Goal: Information Seeking & Learning: Check status

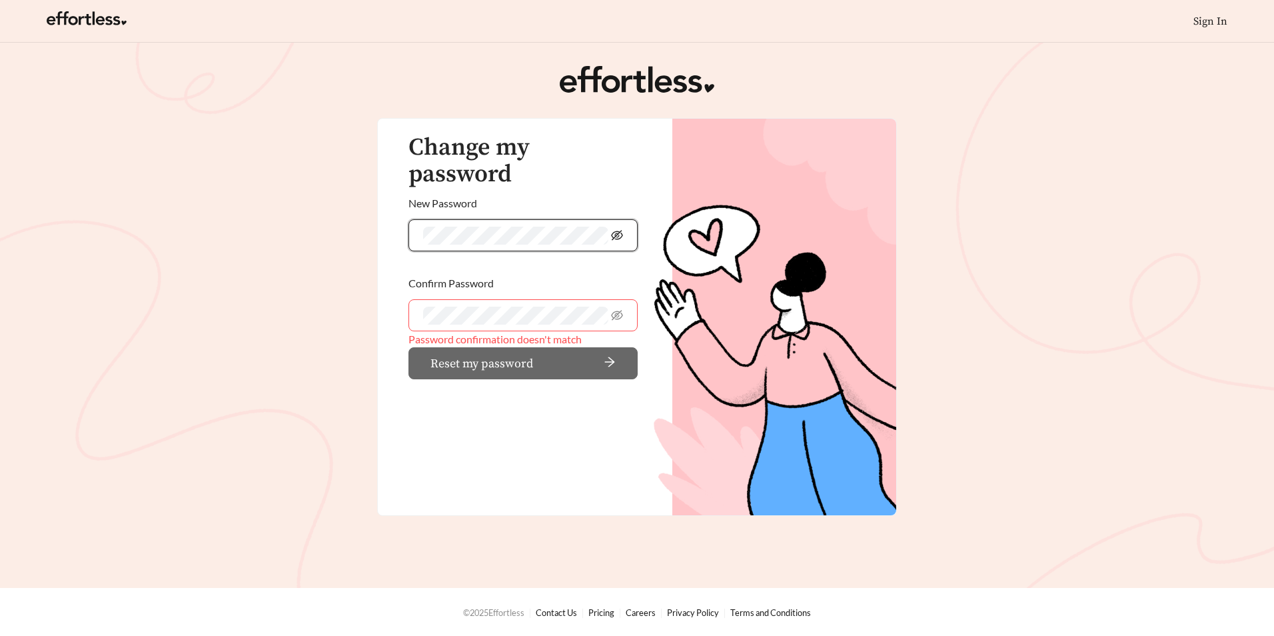
click at [497, 229] on icon "eye-invisible" at bounding box center [617, 235] width 12 height 12
click at [390, 234] on div "Change my password New Password Confirm Password Password confirmation doesn't …" at bounding box center [516, 258] width 276 height 278
click at [318, 298] on main "Change my password New Password Confirm Password Password confirmation doesn't …" at bounding box center [637, 315] width 1274 height 545
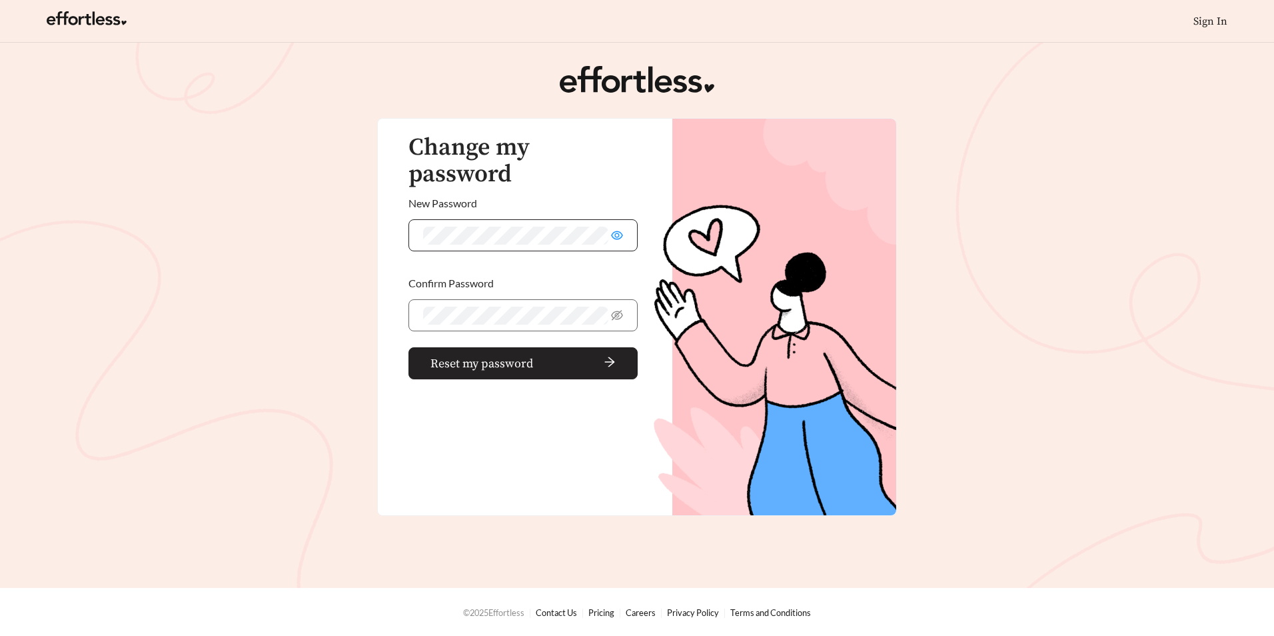
click at [497, 356] on span "arrow-right" at bounding box center [577, 363] width 77 height 15
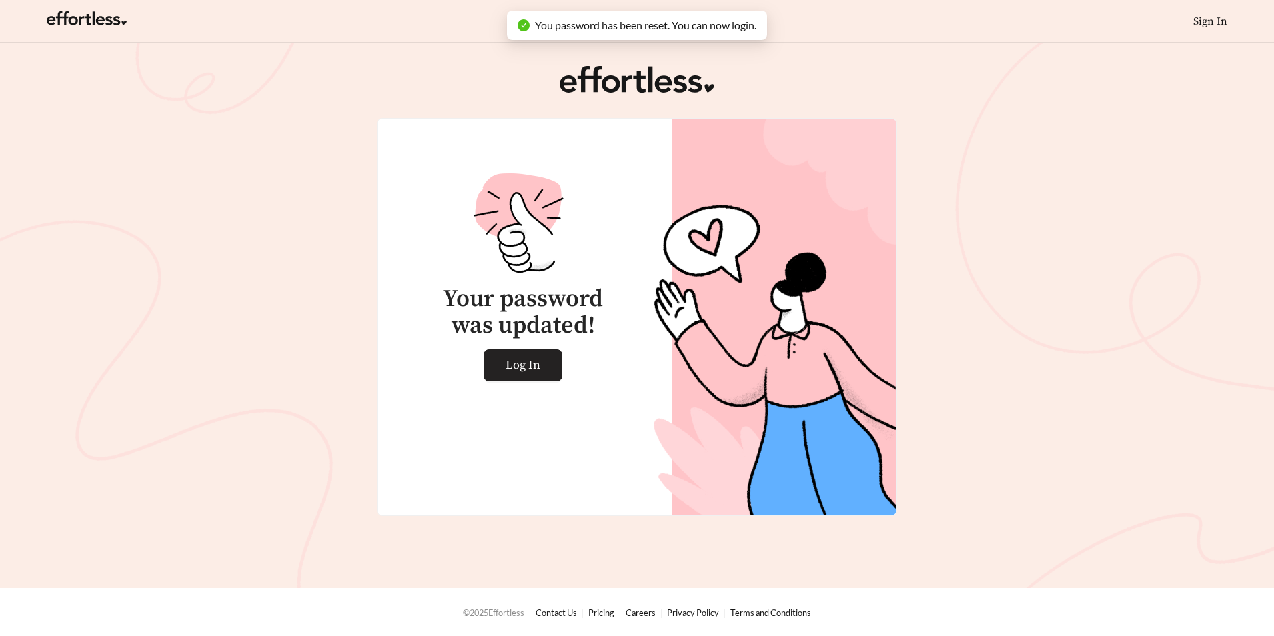
click at [497, 367] on span "Log In" at bounding box center [523, 365] width 35 height 31
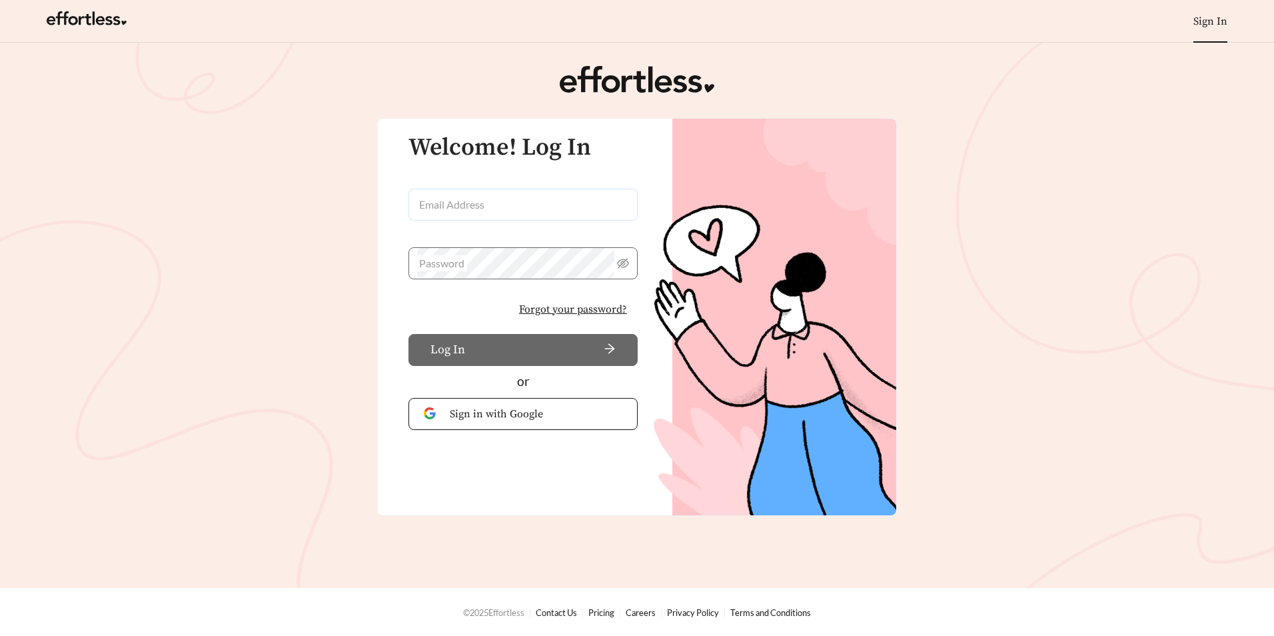
type input "**********"
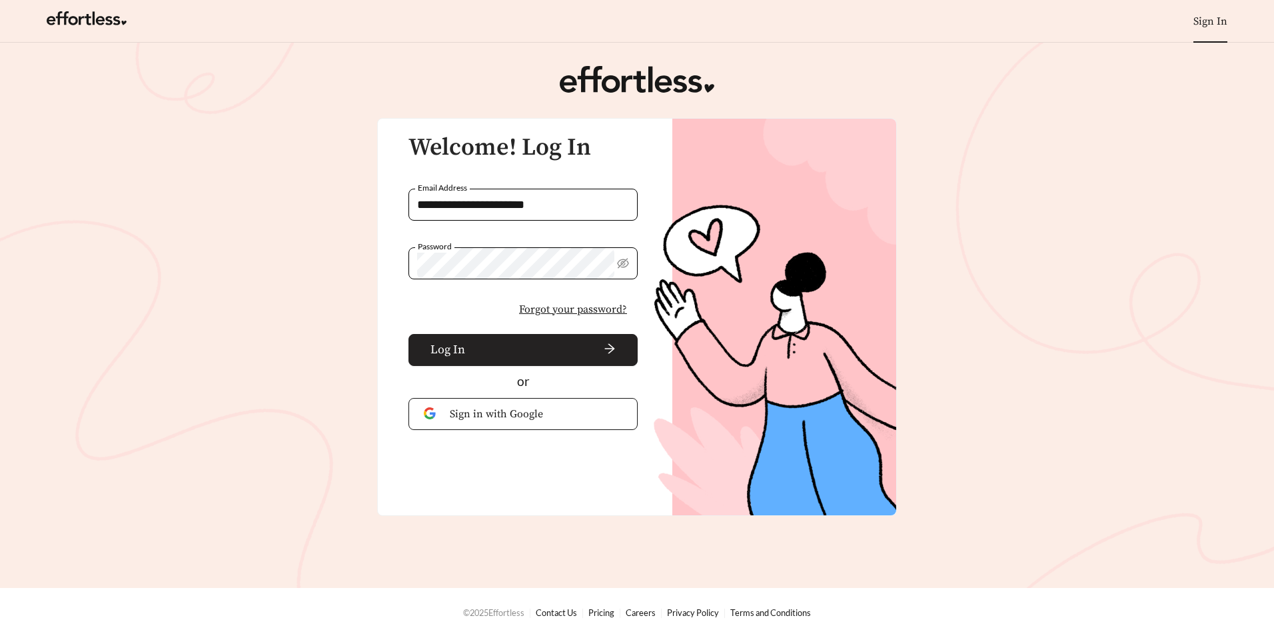
click at [464, 349] on button "Log In" at bounding box center [523, 350] width 229 height 32
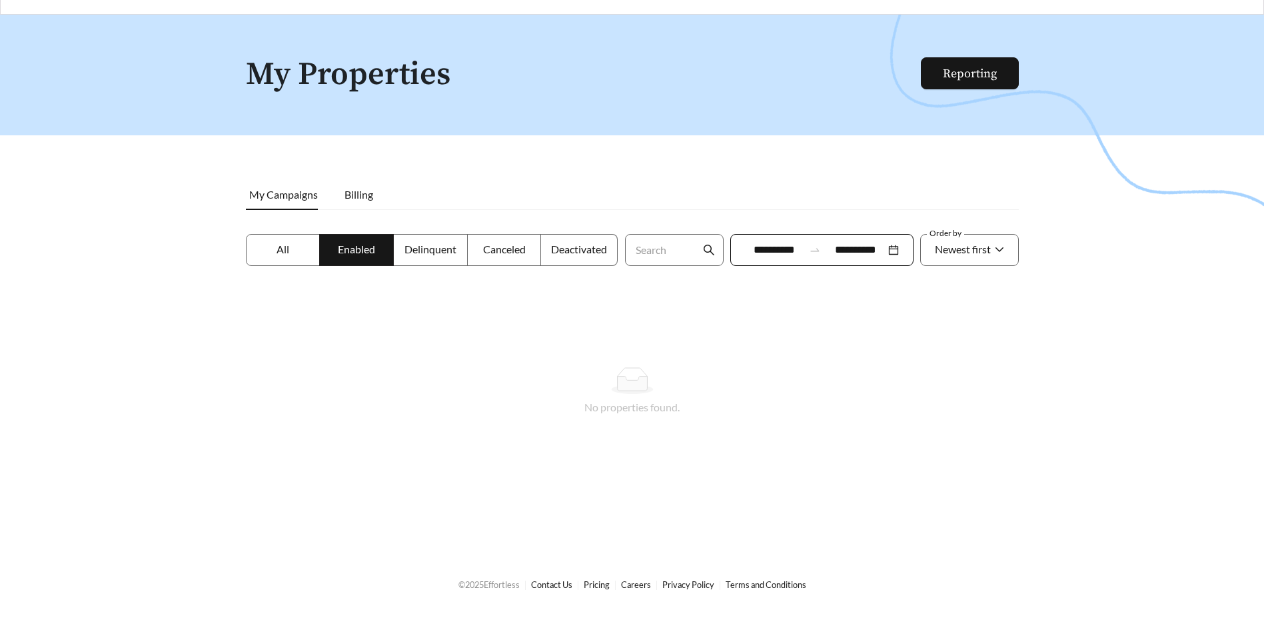
scroll to position [43, 0]
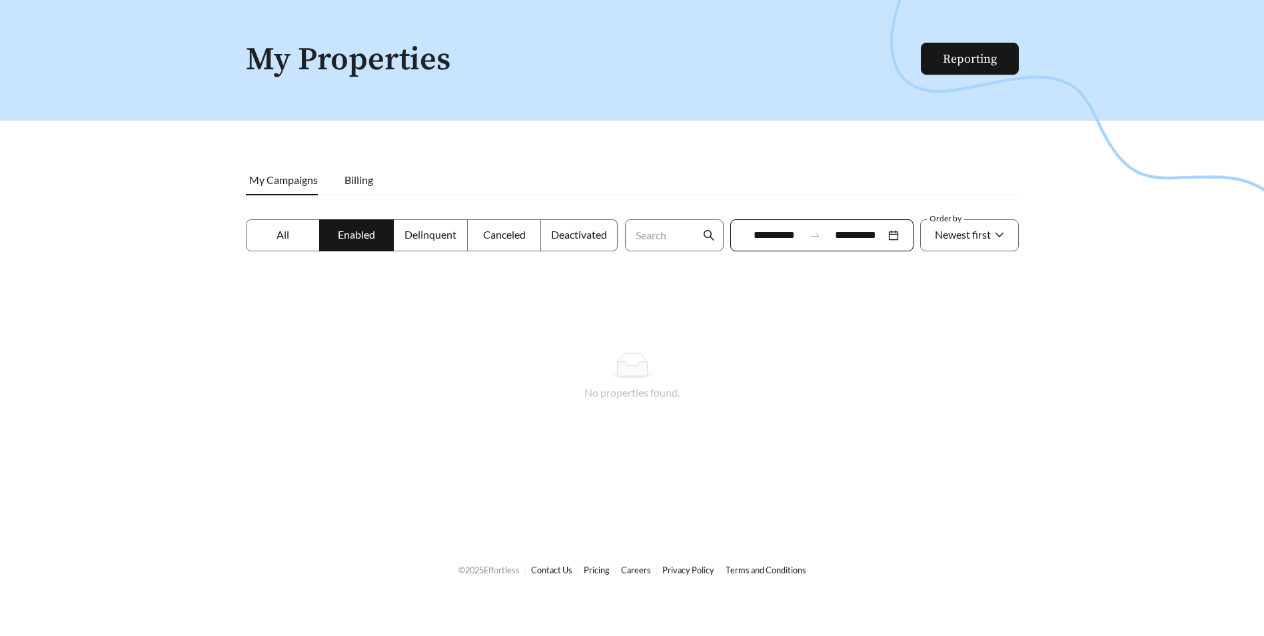
click at [313, 236] on label "All" at bounding box center [283, 235] width 75 height 32
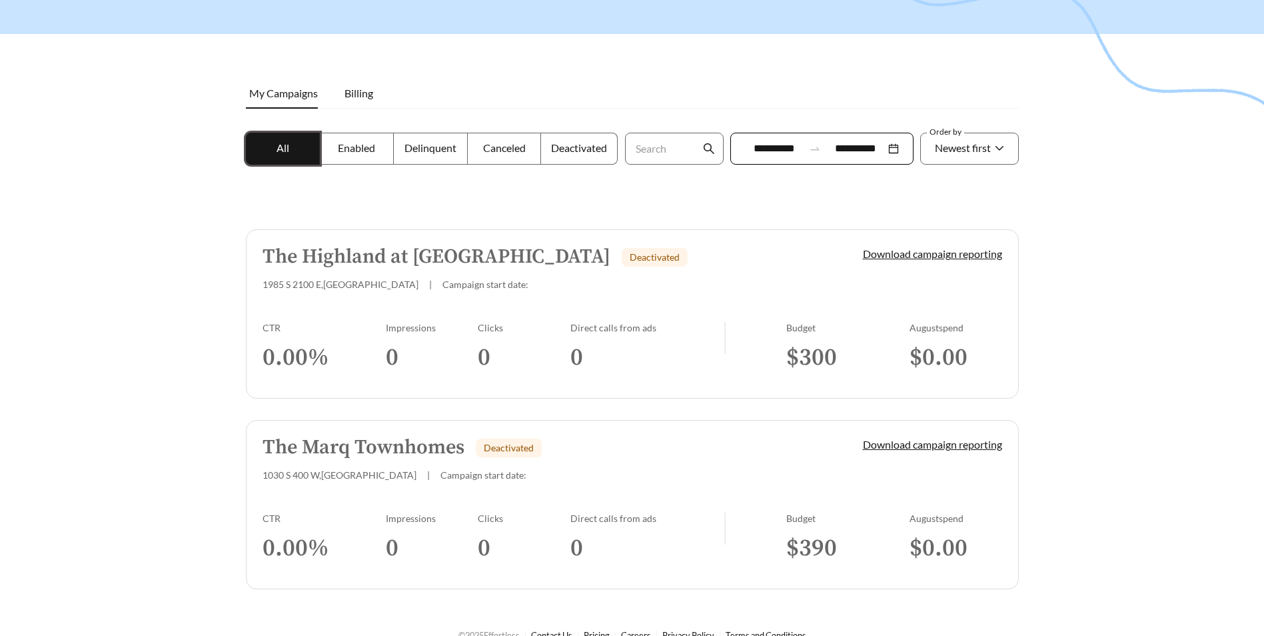
scroll to position [152, 0]
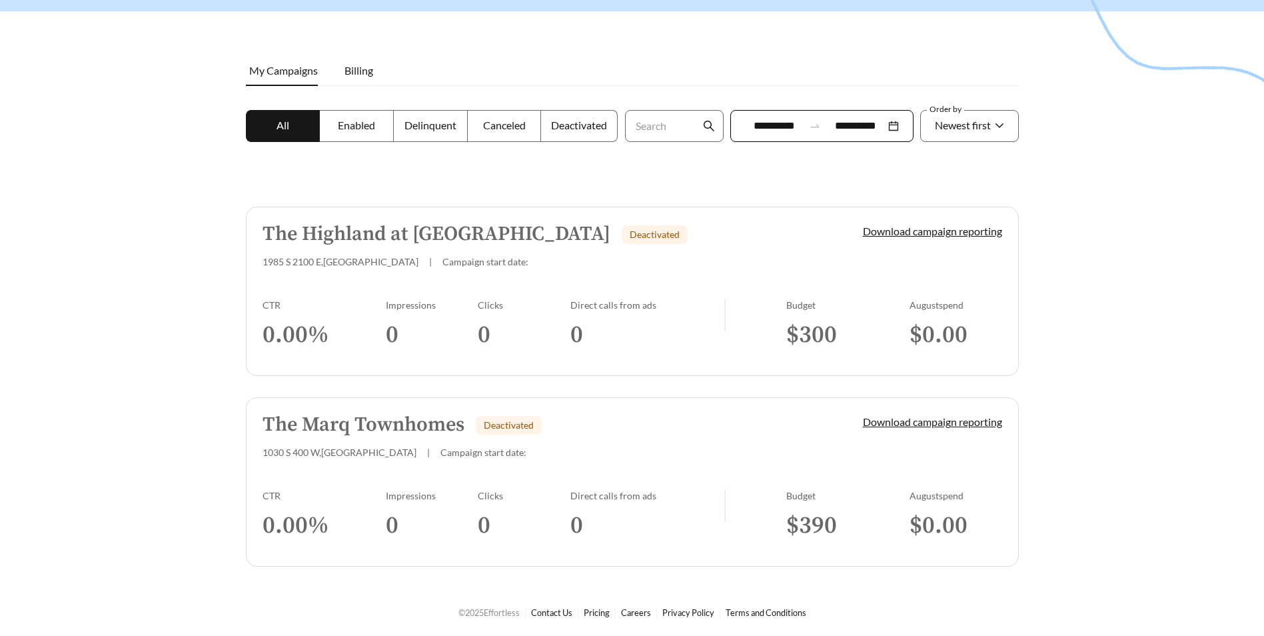
click at [579, 265] on div "1985 S 2100 E , Salt Lake City | Campaign start date:" at bounding box center [540, 261] width 555 height 11
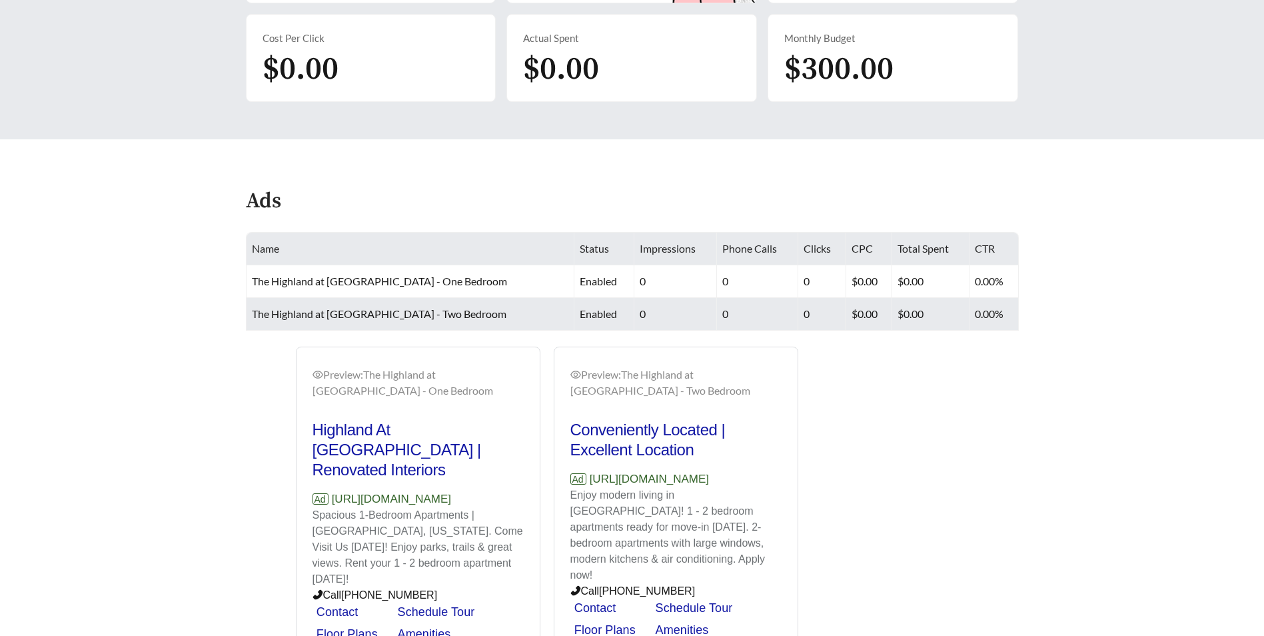
scroll to position [400, 0]
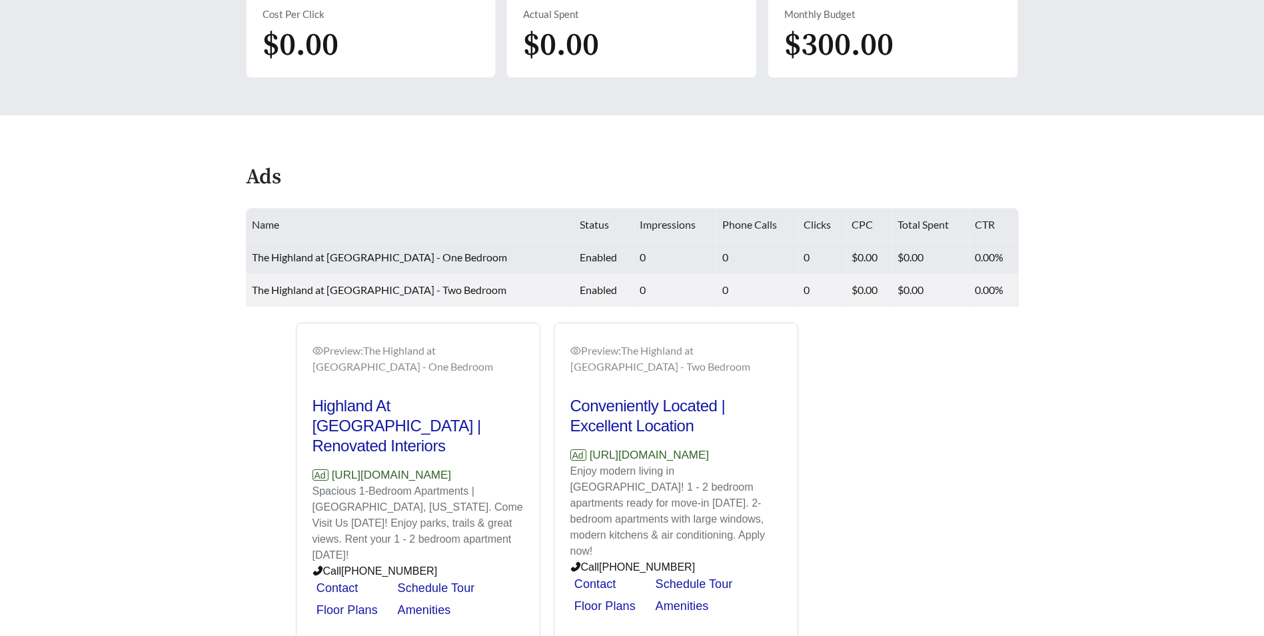
click at [940, 256] on td "$0.00" at bounding box center [930, 257] width 77 height 33
drag, startPoint x: 617, startPoint y: 251, endPoint x: 795, endPoint y: 246, distance: 178.0
click at [635, 247] on td "0" at bounding box center [676, 257] width 83 height 33
click at [941, 251] on td "$0.00" at bounding box center [930, 257] width 77 height 33
drag, startPoint x: 974, startPoint y: 251, endPoint x: 968, endPoint y: 241, distance: 11.9
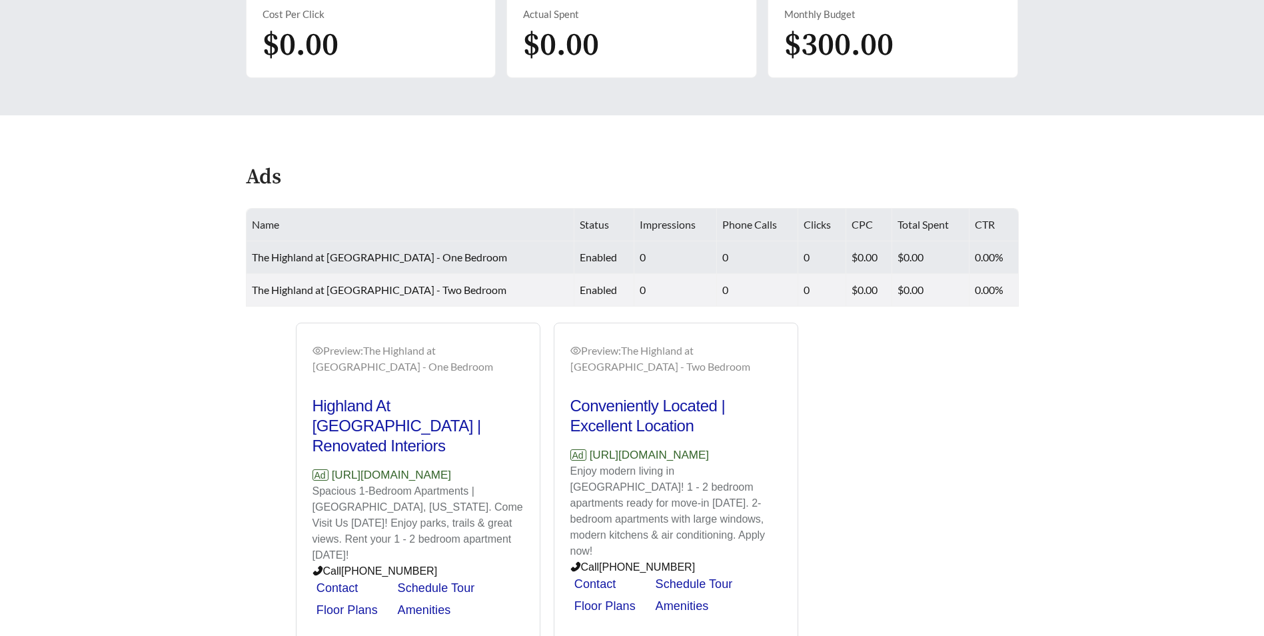
click at [975, 251] on td "0.00%" at bounding box center [994, 257] width 49 height 33
click at [348, 253] on span "The Highland at [GEOGRAPHIC_DATA] - One Bedroom" at bounding box center [379, 257] width 255 height 13
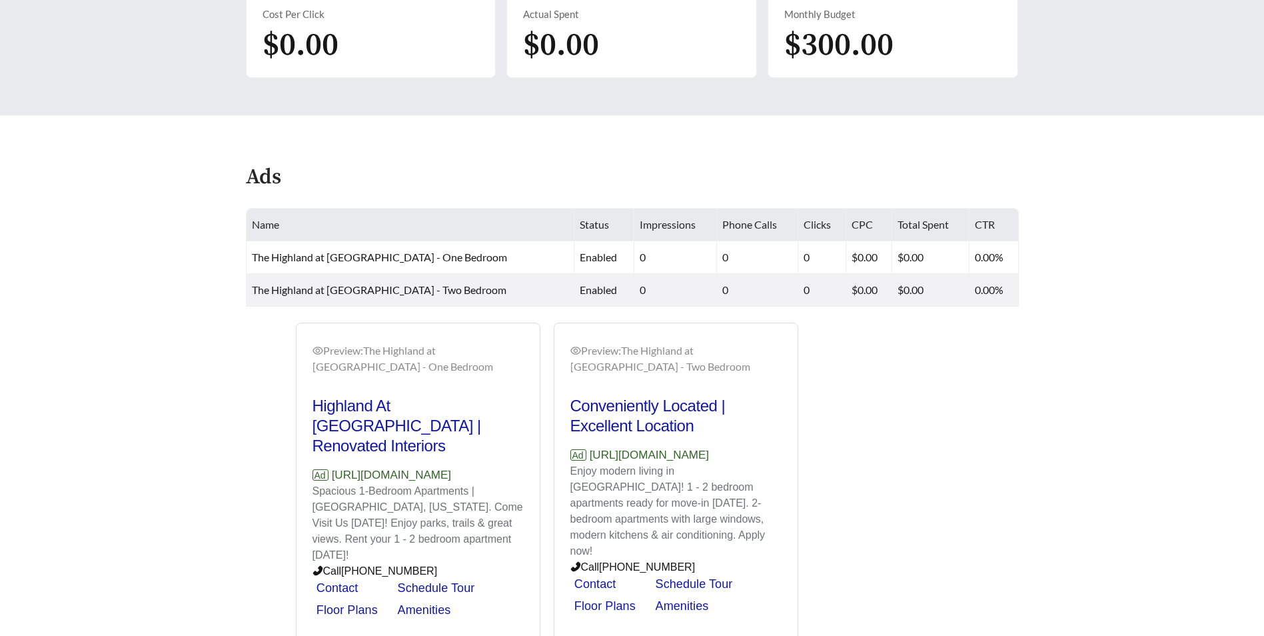
scroll to position [443, 0]
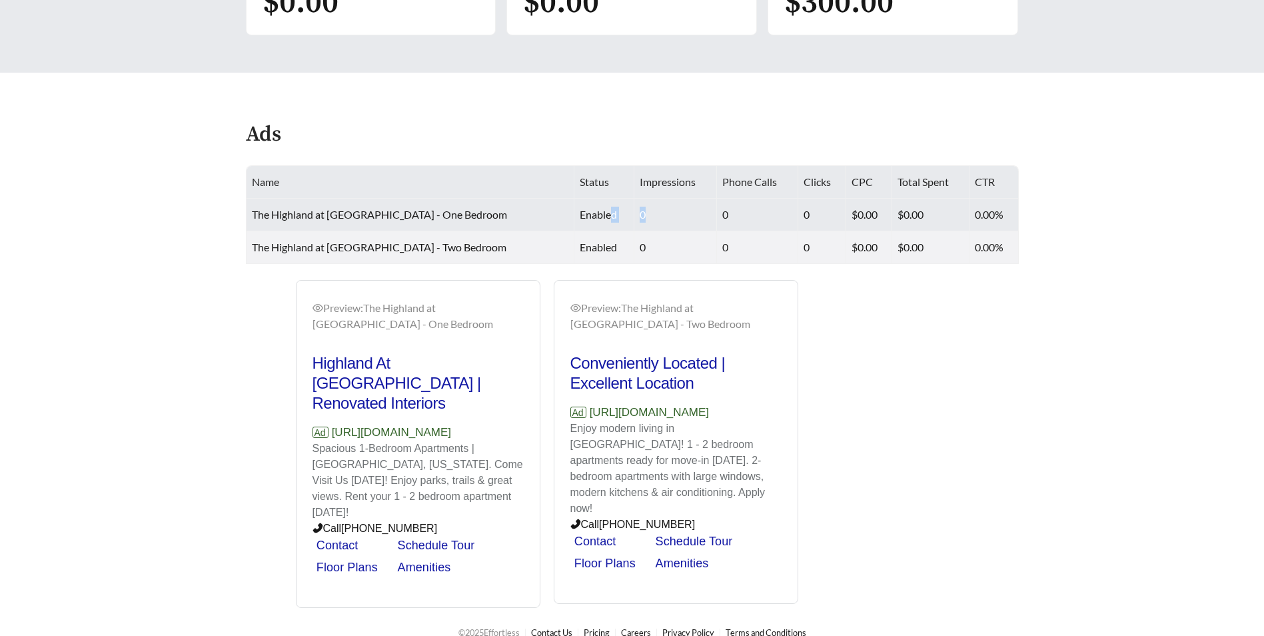
drag, startPoint x: 618, startPoint y: 223, endPoint x: 555, endPoint y: 223, distance: 63.3
click at [555, 223] on tr "The Highland at Sugar House - One Bedroom enabled 0 0 0 $0.00 $0.00 0.00%" at bounding box center [633, 215] width 773 height 33
click at [473, 227] on td "The Highland at [GEOGRAPHIC_DATA] - One Bedroom" at bounding box center [411, 215] width 329 height 33
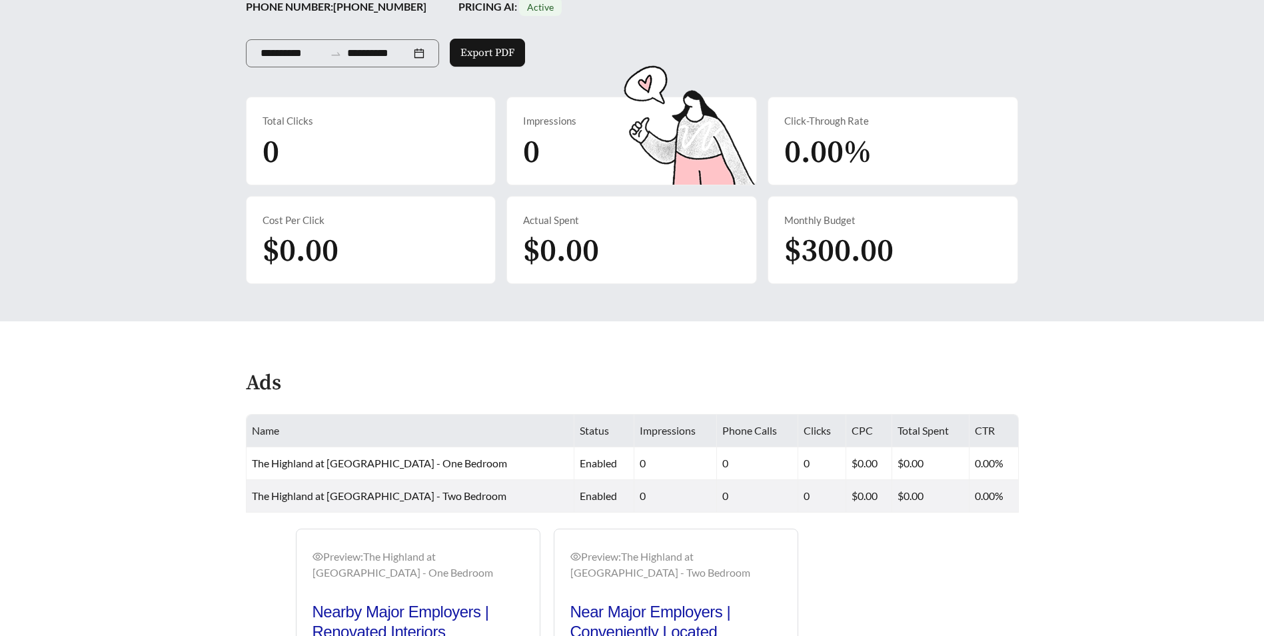
scroll to position [443, 0]
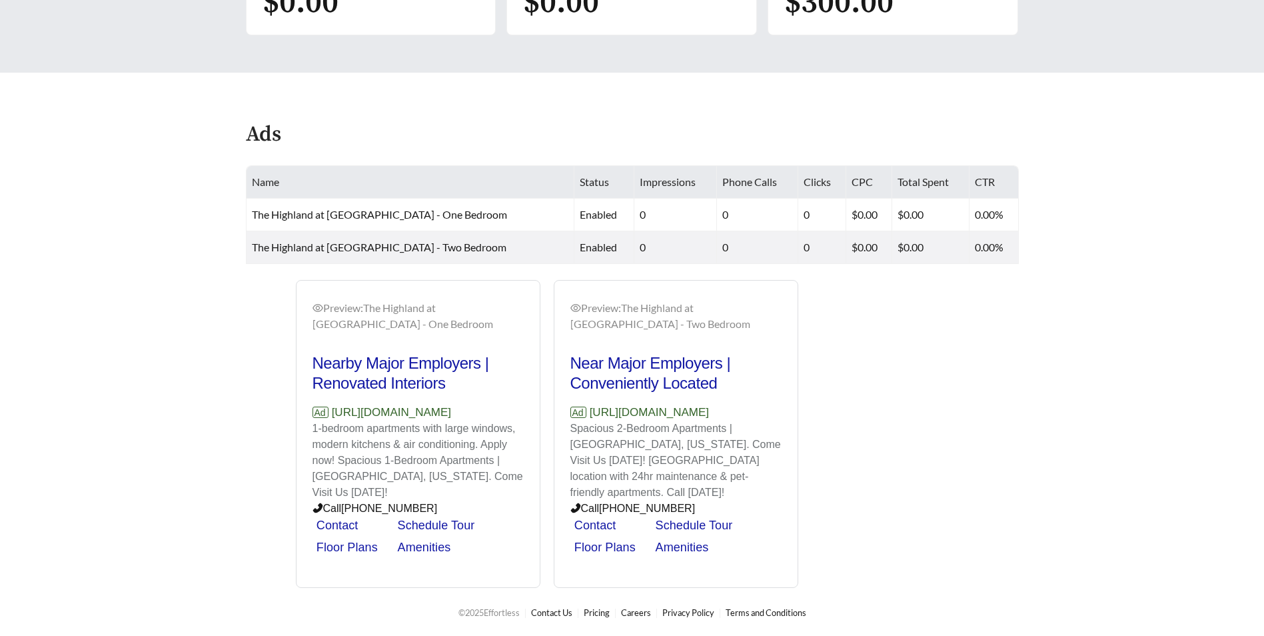
click at [1021, 301] on div "Preview: The Highland at [GEOGRAPHIC_DATA] - One Bedroom Nearby Major Employers…" at bounding box center [633, 434] width 800 height 309
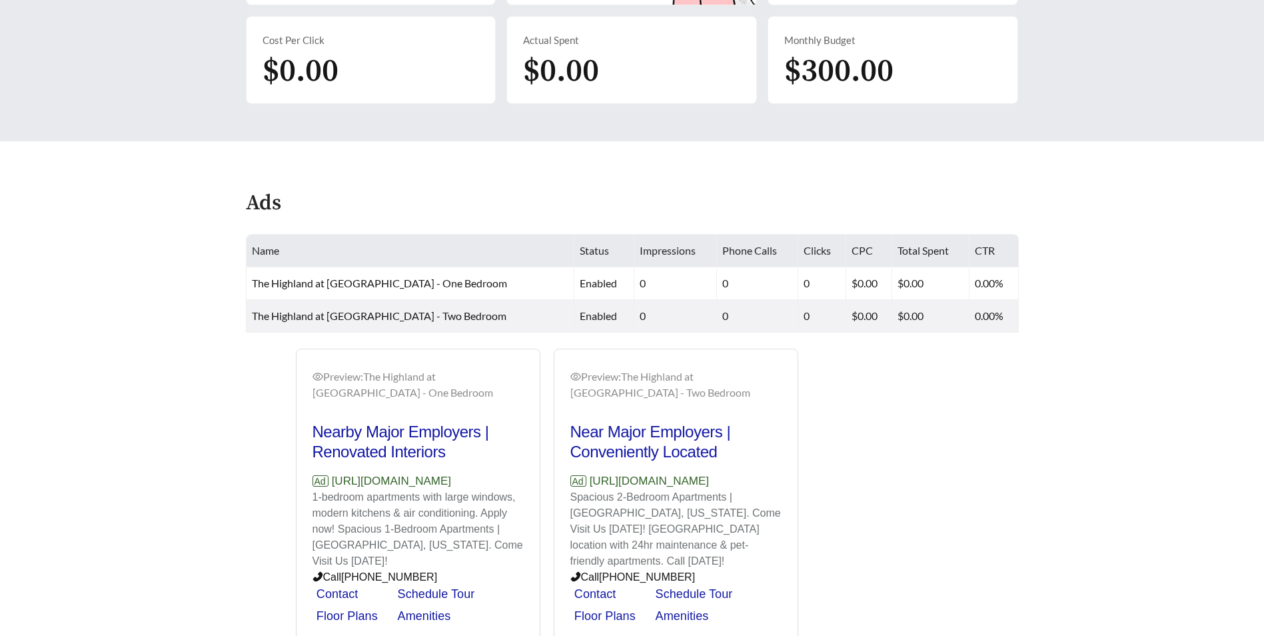
scroll to position [309, 0]
